Goal: Check status: Check status

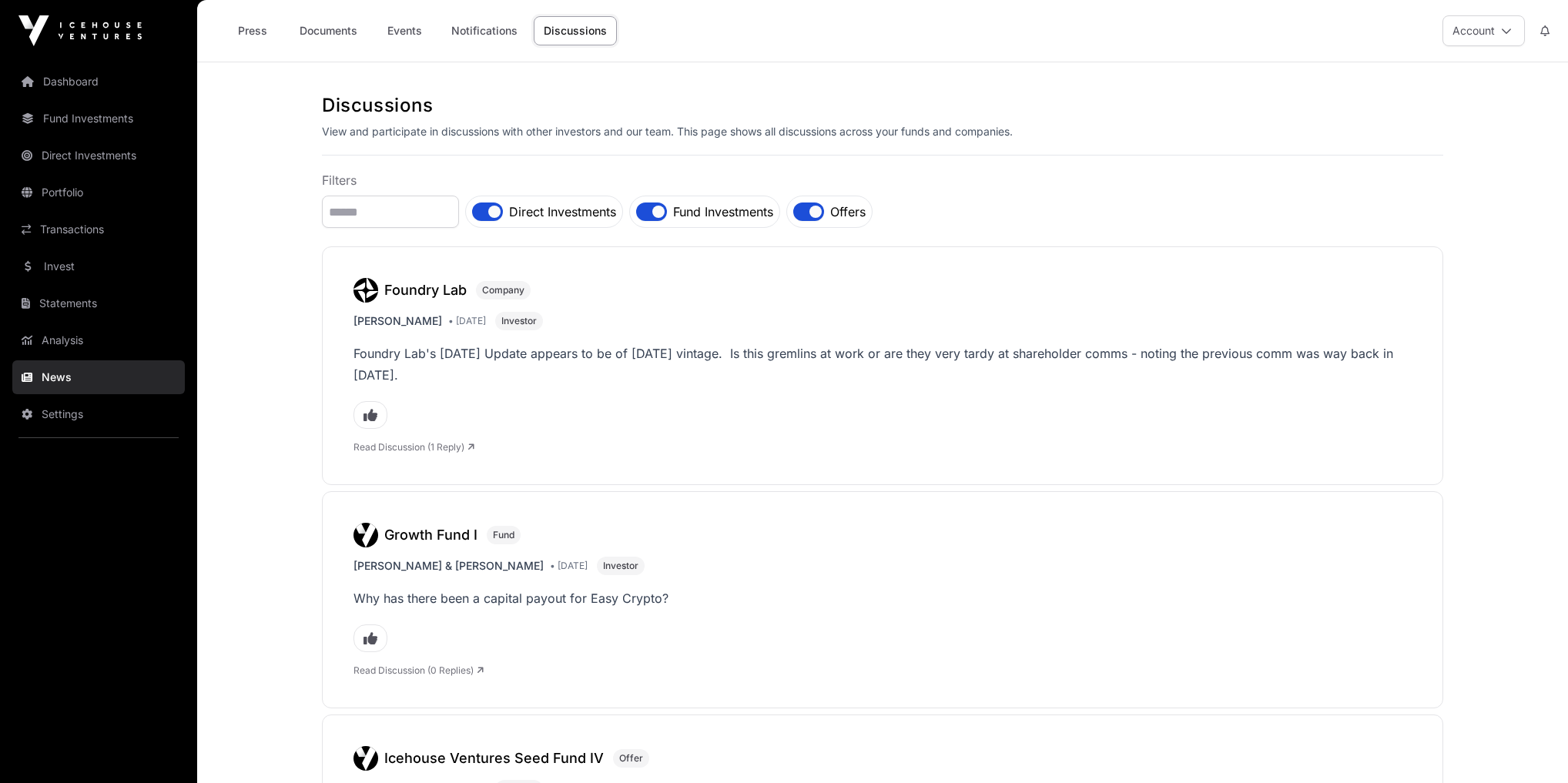
click at [67, 83] on link "Dashboard" at bounding box center [99, 81] width 172 height 34
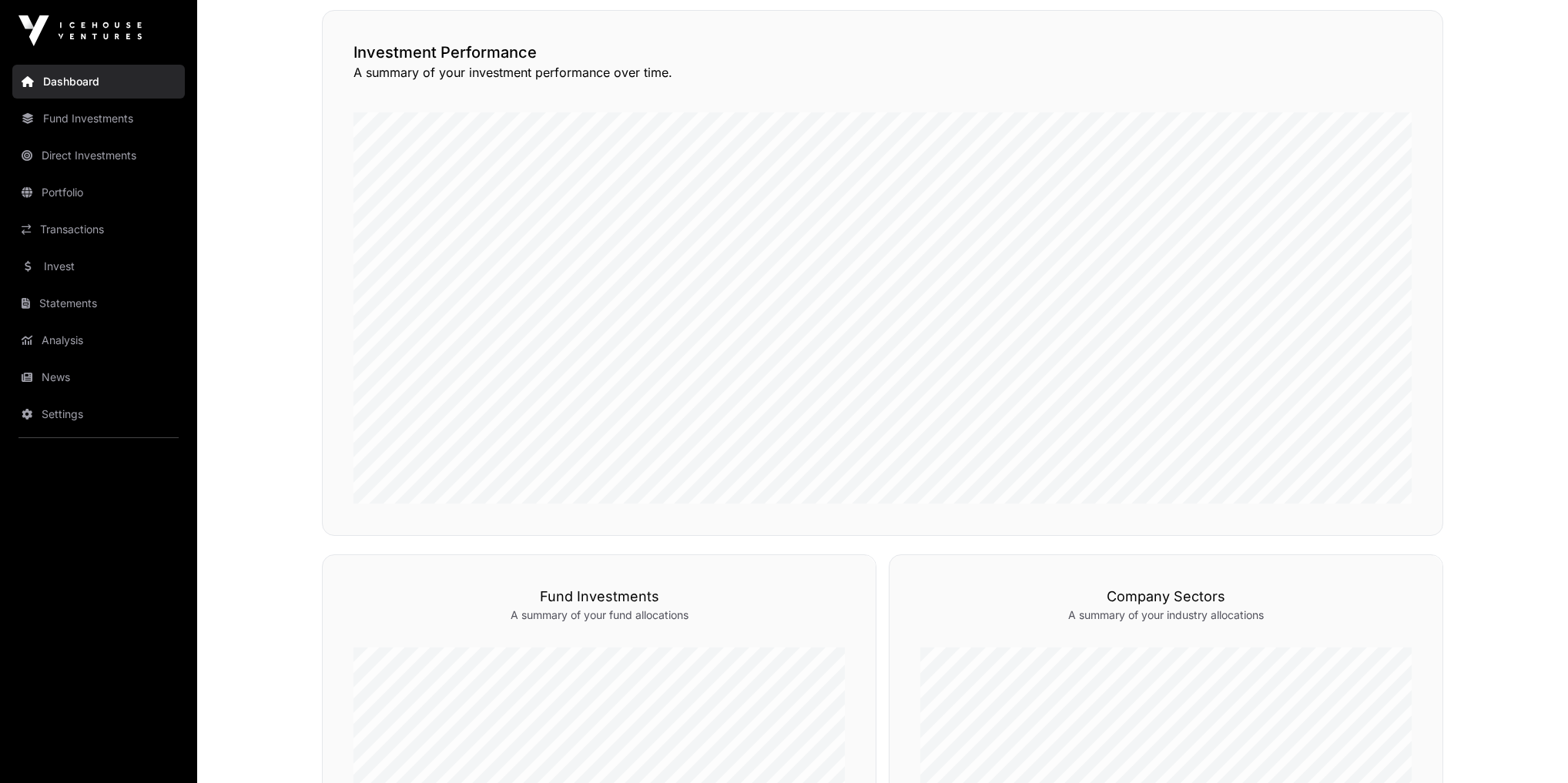
scroll to position [370, 0]
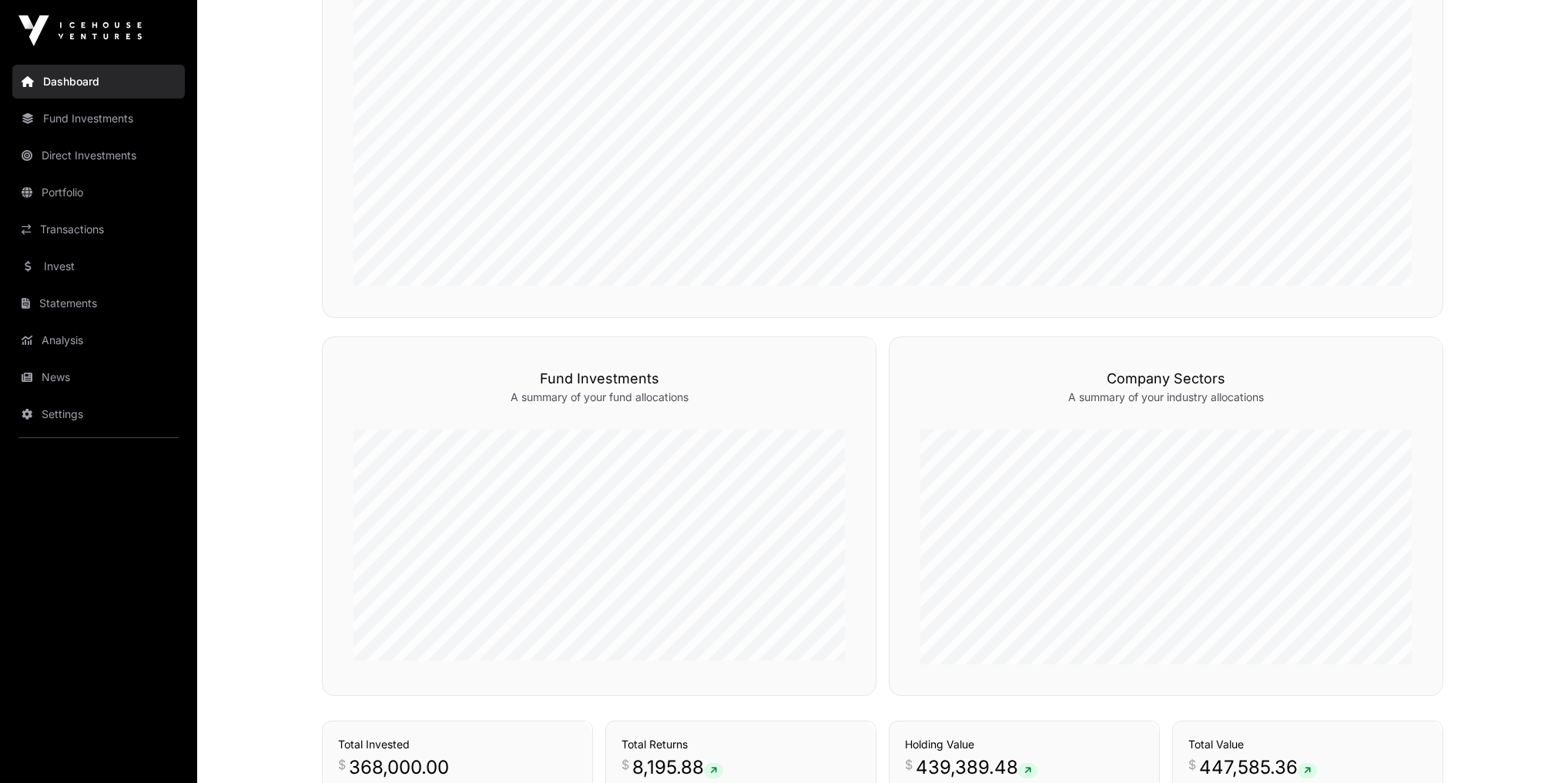
drag, startPoint x: 242, startPoint y: 277, endPoint x: 244, endPoint y: 267, distance: 10.2
drag, startPoint x: 234, startPoint y: 313, endPoint x: 266, endPoint y: 224, distance: 94.6
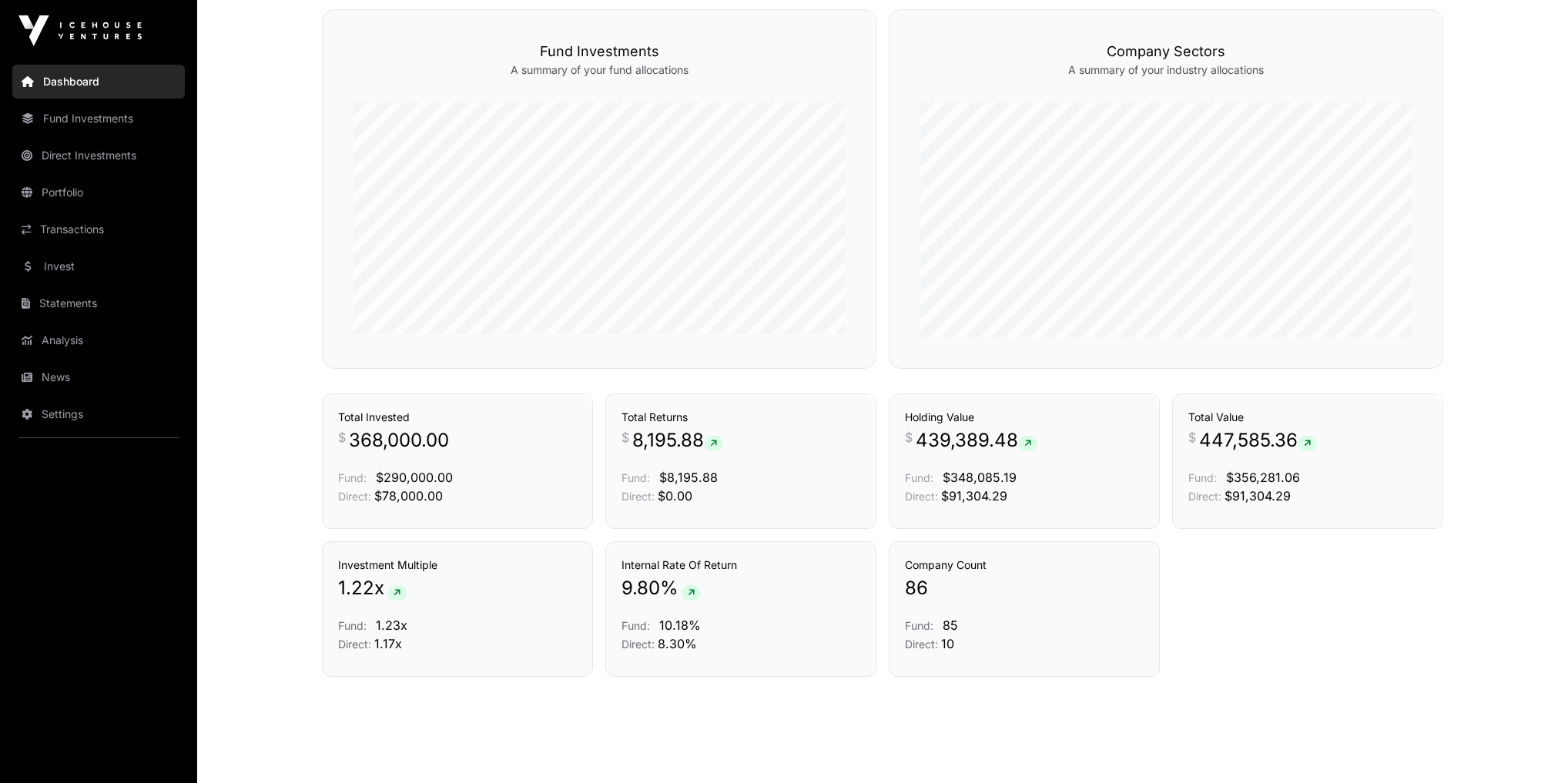
scroll to position [933, 0]
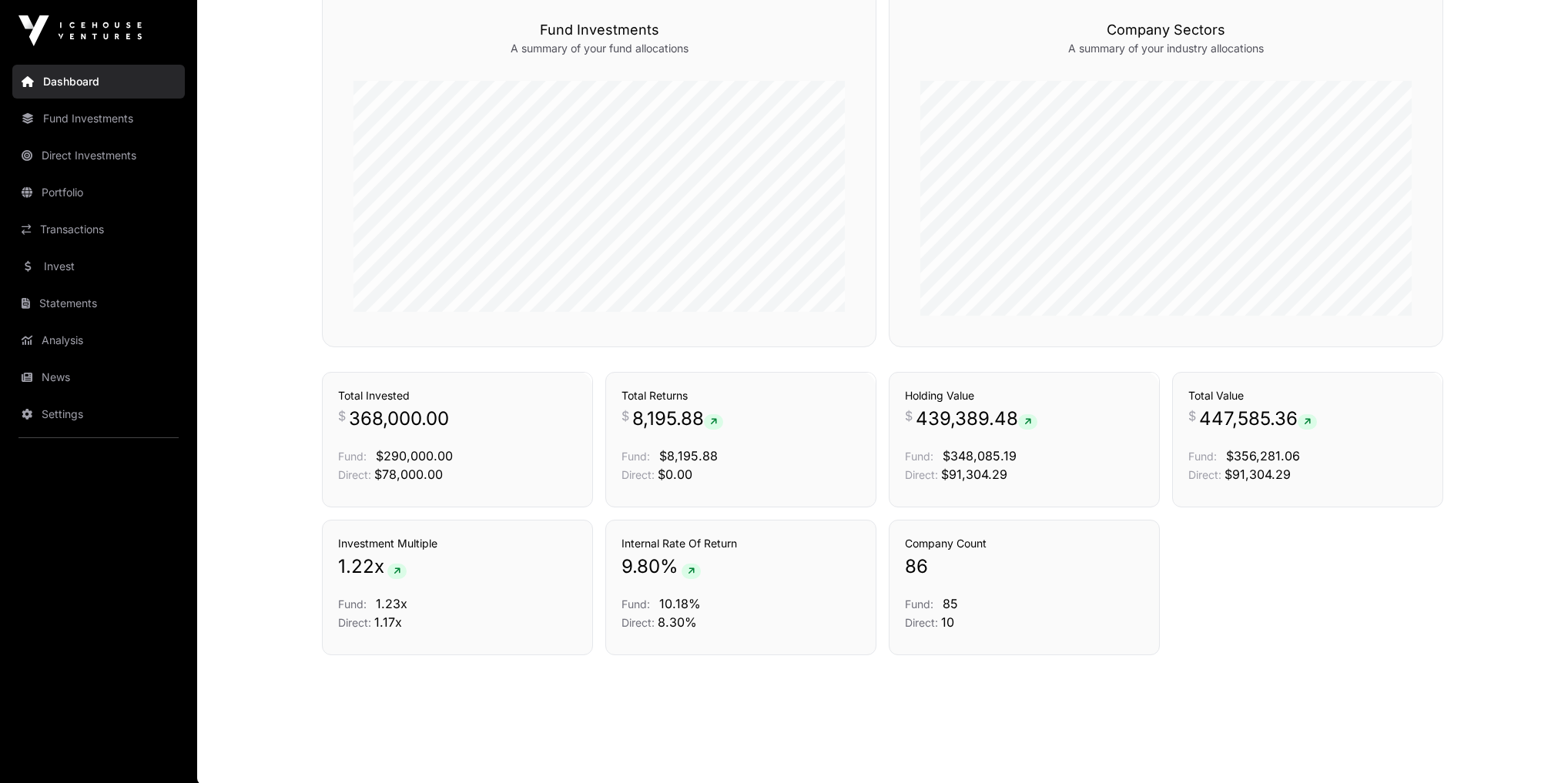
drag, startPoint x: 1204, startPoint y: 423, endPoint x: 1301, endPoint y: 420, distance: 97.0
click at [1301, 420] on span "447,585.36" at bounding box center [1257, 418] width 118 height 24
drag, startPoint x: 346, startPoint y: 406, endPoint x: 503, endPoint y: 435, distance: 159.7
click at [503, 435] on div "Total Invested $ 368,000.00 Fund: $290,000.00 Direct: $78,000.00" at bounding box center [458, 435] width 239 height 96
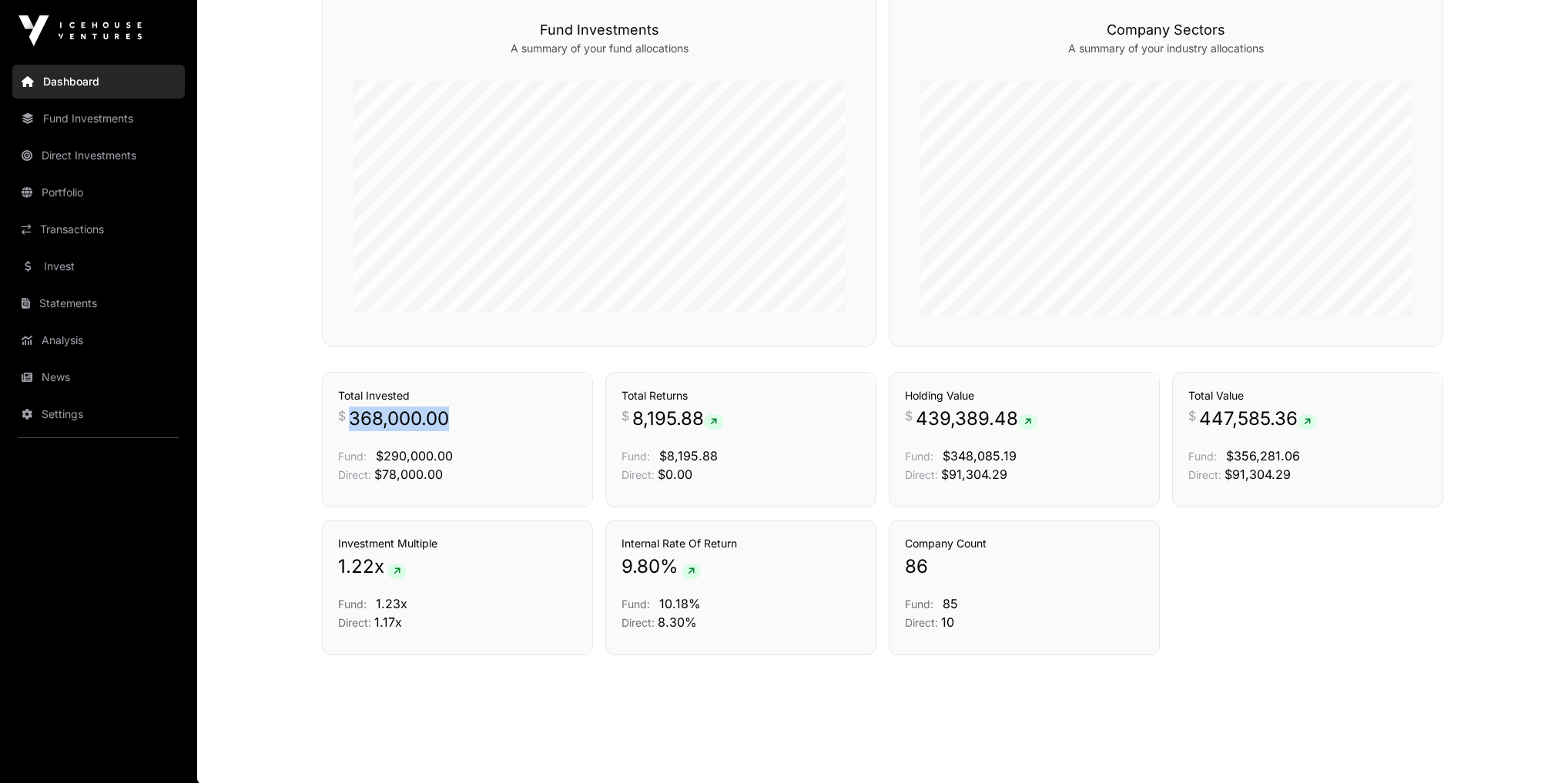
drag, startPoint x: 448, startPoint y: 419, endPoint x: 465, endPoint y: 416, distance: 17.3
click at [465, 416] on p "$ 368,000.00" at bounding box center [458, 418] width 239 height 24
drag, startPoint x: 1211, startPoint y: 427, endPoint x: 1302, endPoint y: 401, distance: 94.6
click at [1302, 401] on div "Total Value $ 447,585.36 Fund: $356,281.06 Direct: $91,304.29" at bounding box center [1307, 435] width 239 height 96
click at [1233, 459] on span "$356,281.06" at bounding box center [1263, 455] width 74 height 15
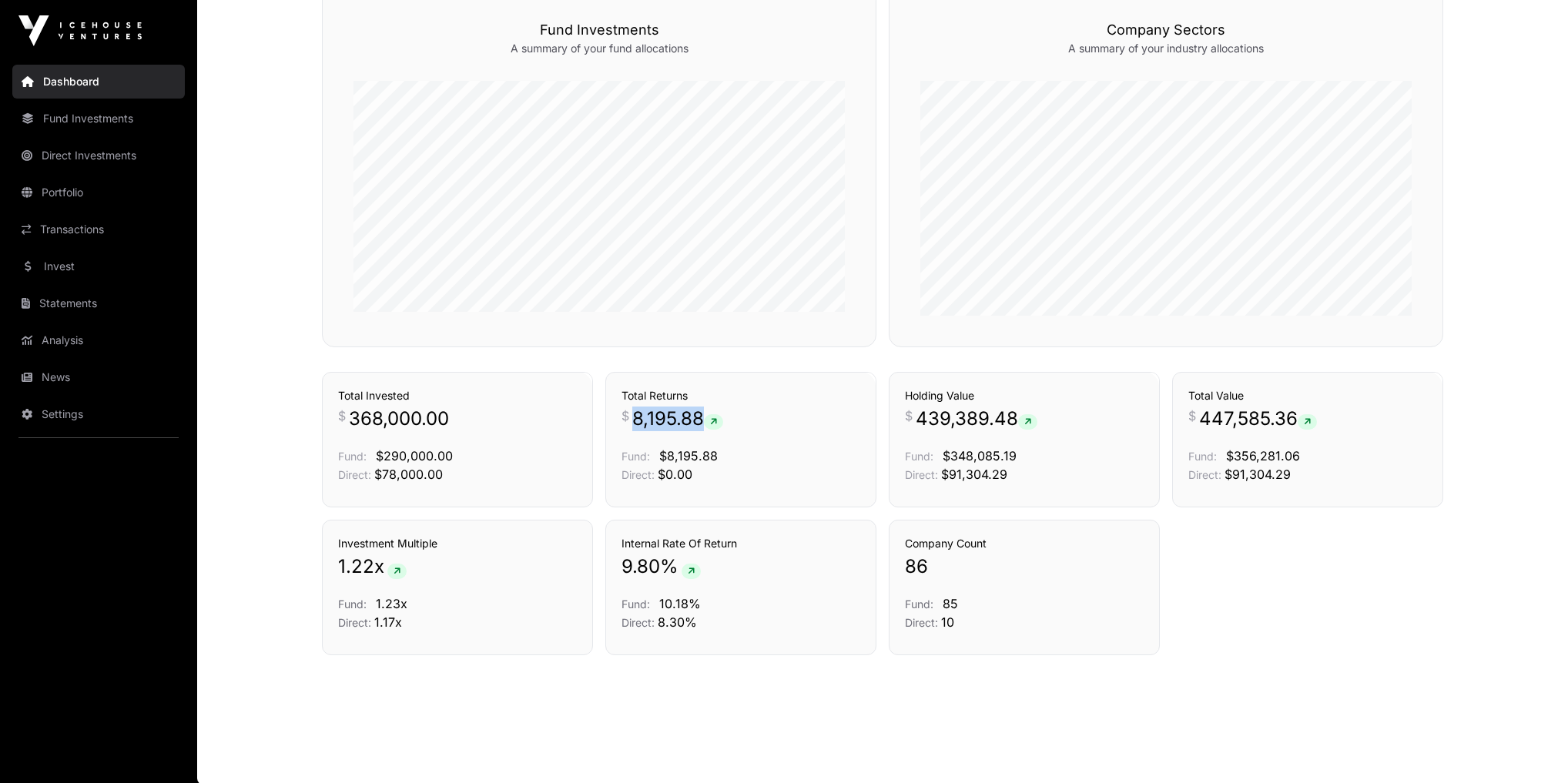
drag, startPoint x: 640, startPoint y: 417, endPoint x: 748, endPoint y: 428, distance: 108.6
click at [748, 428] on p "$ 8,195.88" at bounding box center [741, 418] width 239 height 24
